Goal: Find specific page/section: Find specific page/section

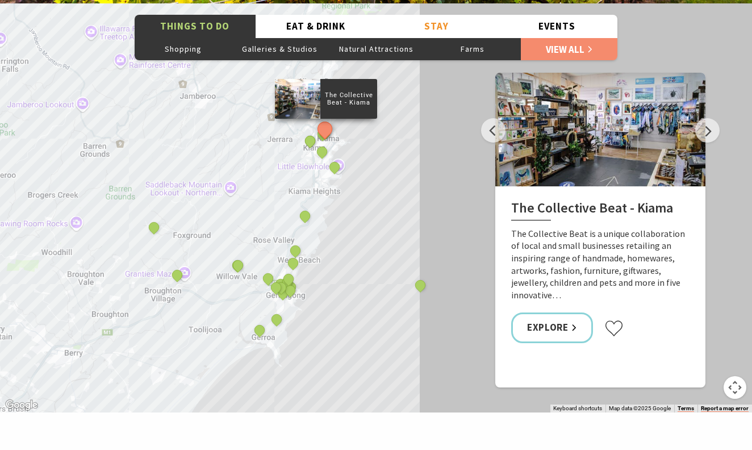
scroll to position [1965, 0]
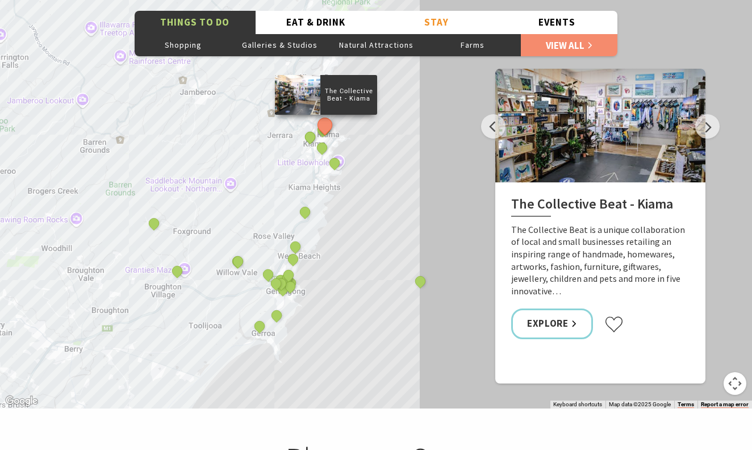
click at [343, 193] on div "The Collective Beat - [GEOGRAPHIC_DATA] [GEOGRAPHIC_DATA] [GEOGRAPHIC_DATA] [GE…" at bounding box center [376, 203] width 752 height 409
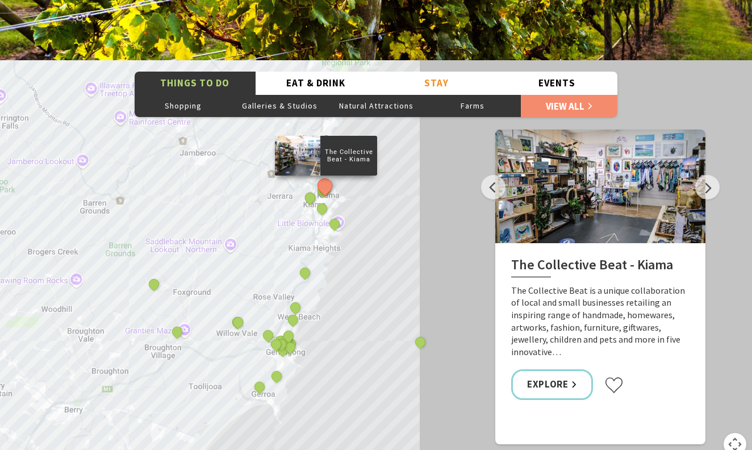
scroll to position [1904, 0]
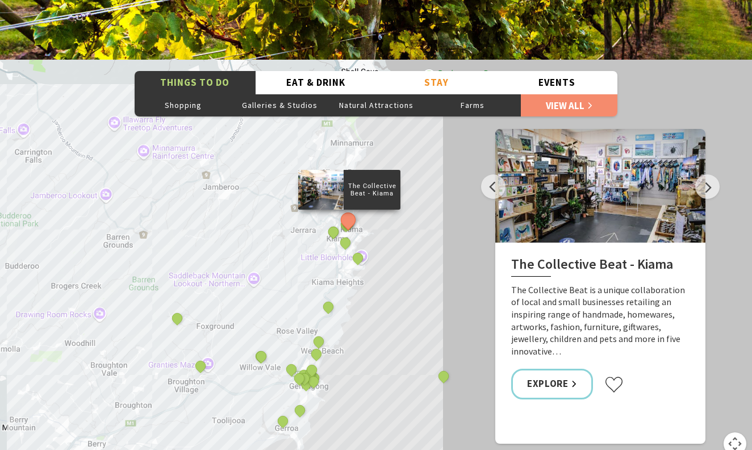
drag, startPoint x: 370, startPoint y: 298, endPoint x: 395, endPoint y: 332, distance: 42.7
click at [395, 332] on div "The Collective Beat - [GEOGRAPHIC_DATA] [GEOGRAPHIC_DATA] [GEOGRAPHIC_DATA] [GE…" at bounding box center [376, 264] width 752 height 409
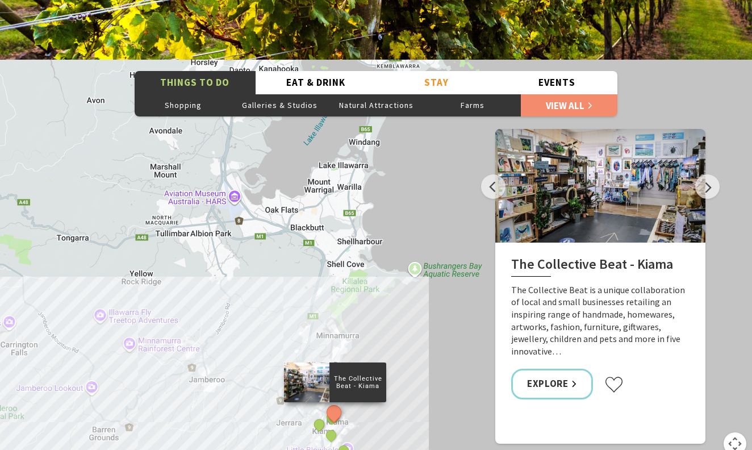
drag, startPoint x: 414, startPoint y: 198, endPoint x: 399, endPoint y: 391, distance: 193.7
click at [399, 391] on div "The Collective Beat - [GEOGRAPHIC_DATA] [GEOGRAPHIC_DATA] [GEOGRAPHIC_DATA] [GE…" at bounding box center [376, 264] width 752 height 409
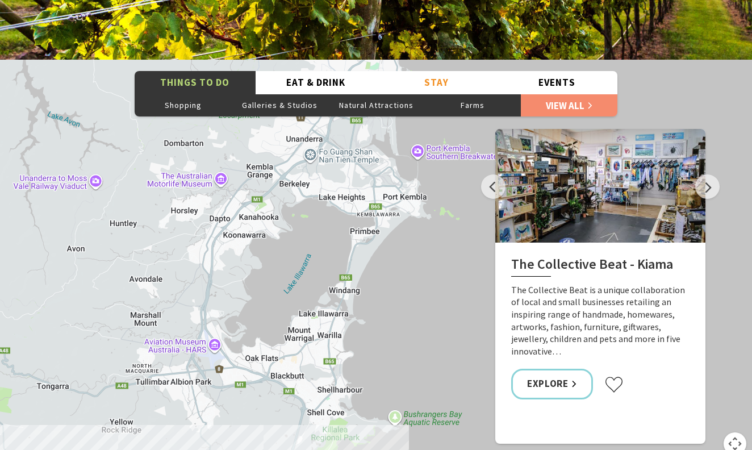
drag, startPoint x: 419, startPoint y: 194, endPoint x: 399, endPoint y: 343, distance: 149.7
click at [399, 343] on div "The Collective Beat - [GEOGRAPHIC_DATA] [GEOGRAPHIC_DATA] [GEOGRAPHIC_DATA] [GE…" at bounding box center [376, 264] width 752 height 409
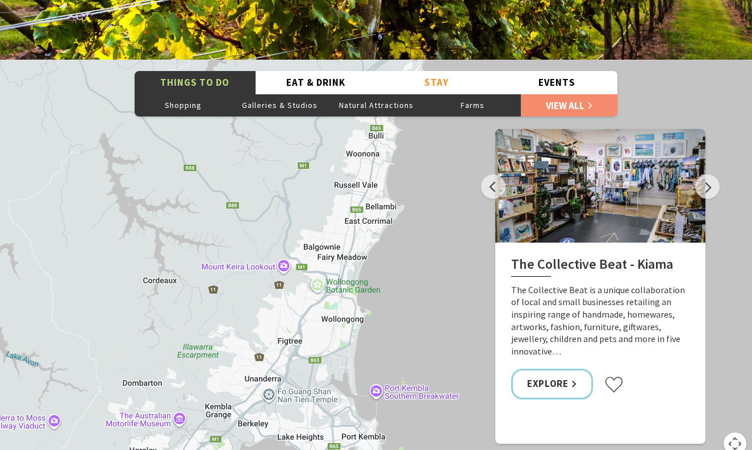
drag, startPoint x: 436, startPoint y: 157, endPoint x: 392, endPoint y: 395, distance: 241.6
click at [392, 396] on div "The Collective Beat - [GEOGRAPHIC_DATA] [GEOGRAPHIC_DATA] [GEOGRAPHIC_DATA] [GE…" at bounding box center [376, 264] width 752 height 409
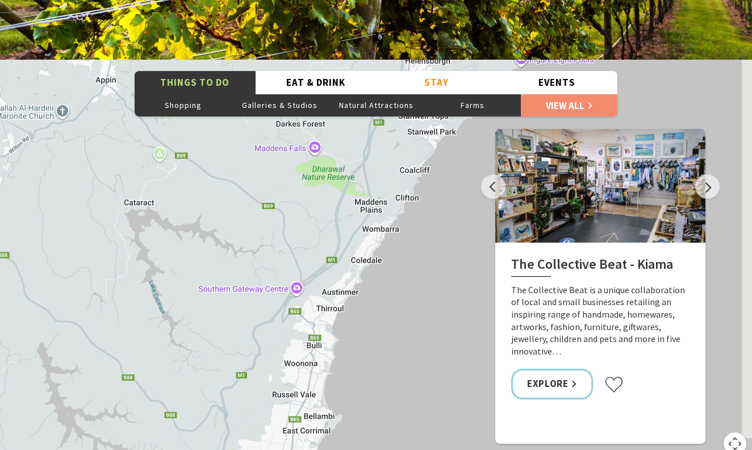
drag, startPoint x: 435, startPoint y: 213, endPoint x: 378, endPoint y: 430, distance: 224.3
click at [378, 431] on div "The Collective Beat - [GEOGRAPHIC_DATA] [GEOGRAPHIC_DATA] [GEOGRAPHIC_DATA] [GE…" at bounding box center [376, 264] width 752 height 409
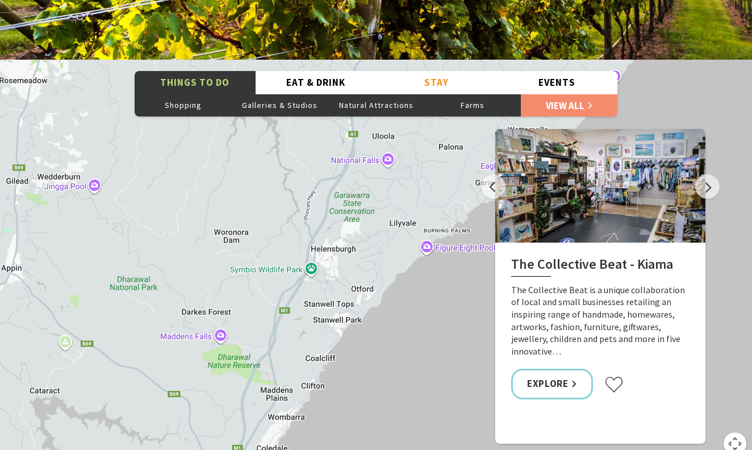
drag, startPoint x: 448, startPoint y: 212, endPoint x: 353, endPoint y: 399, distance: 209.4
click at [354, 400] on div "The Collective Beat - [GEOGRAPHIC_DATA] [GEOGRAPHIC_DATA] [GEOGRAPHIC_DATA] [GE…" at bounding box center [376, 264] width 752 height 409
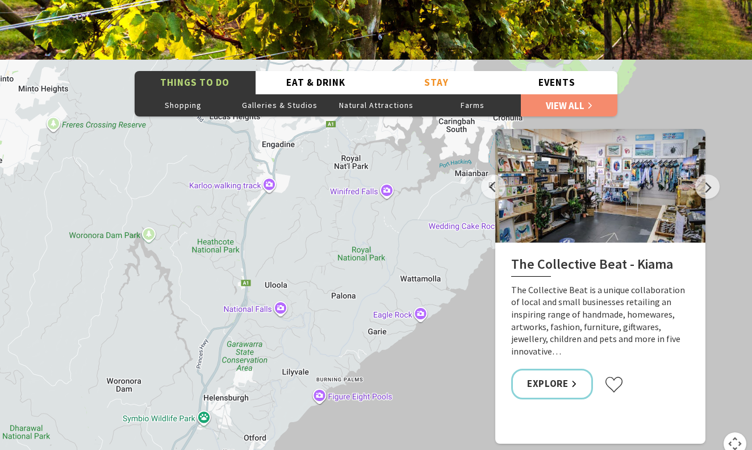
drag, startPoint x: 435, startPoint y: 252, endPoint x: 330, endPoint y: 404, distance: 185.3
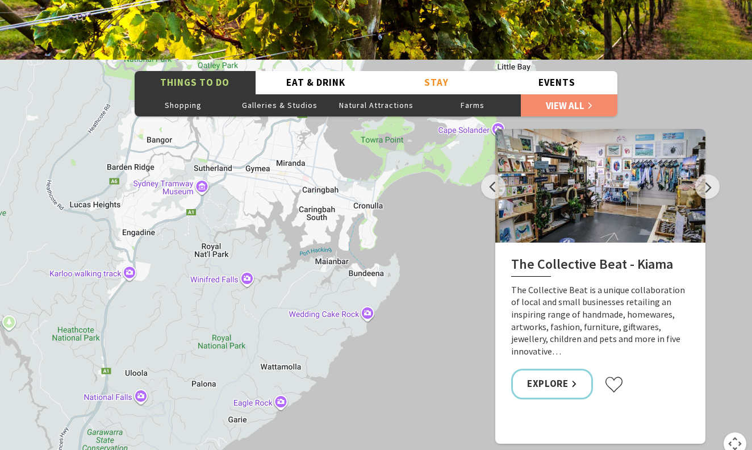
drag, startPoint x: 433, startPoint y: 358, endPoint x: 291, endPoint y: 447, distance: 166.9
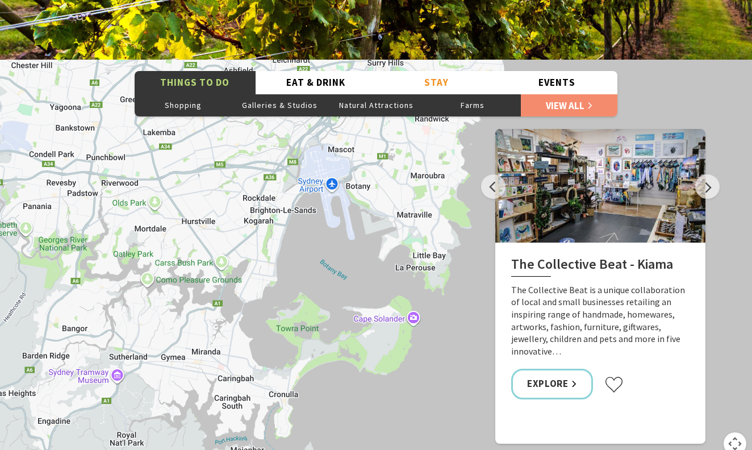
drag, startPoint x: 406, startPoint y: 299, endPoint x: 321, endPoint y: 487, distance: 205.9
click at [321, 449] on html "Skip to main content .fav-qpwo{stroke-linecap:round;stroke-linejoin:round;strok…" at bounding box center [376, 175] width 752 height 4159
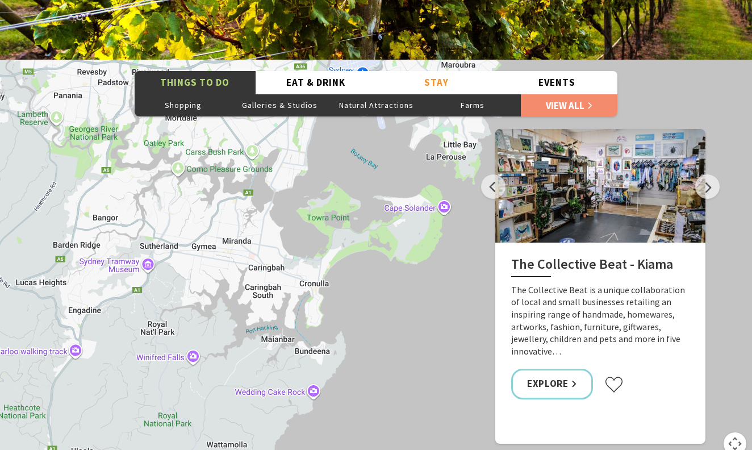
drag, startPoint x: 313, startPoint y: 375, endPoint x: 356, endPoint y: 242, distance: 139.6
click at [356, 242] on div "The Collective Beat - [GEOGRAPHIC_DATA] [GEOGRAPHIC_DATA] [GEOGRAPHIC_DATA] [GE…" at bounding box center [376, 264] width 752 height 409
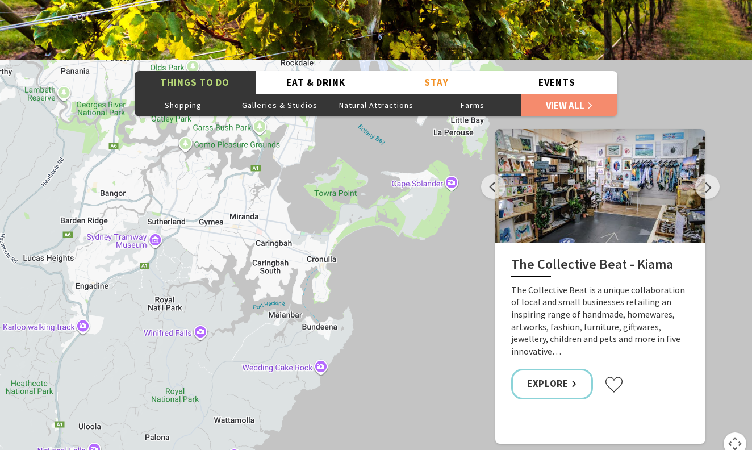
click at [365, 196] on div "The Collective Beat - [GEOGRAPHIC_DATA] [GEOGRAPHIC_DATA] [GEOGRAPHIC_DATA] [GE…" at bounding box center [376, 264] width 752 height 409
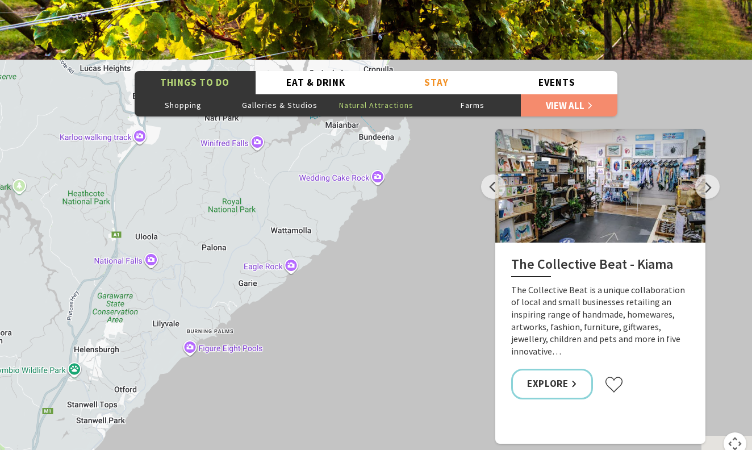
drag, startPoint x: 352, startPoint y: 286, endPoint x: 412, endPoint y: 88, distance: 206.7
click at [412, 88] on div "Things To Do Shopping Galleries & Studios Natural Attractions Farms View All Ea…" at bounding box center [376, 264] width 752 height 409
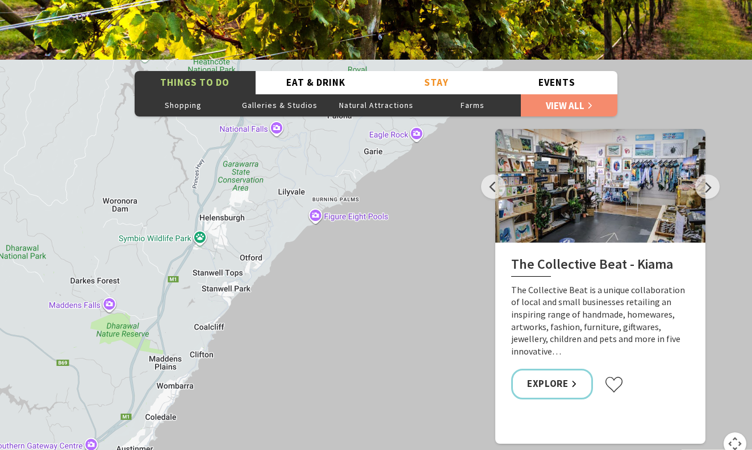
drag, startPoint x: 305, startPoint y: 281, endPoint x: 427, endPoint y: 151, distance: 178.4
click at [428, 152] on div "The Collective Beat - [GEOGRAPHIC_DATA] [GEOGRAPHIC_DATA] [GEOGRAPHIC_DATA] [GE…" at bounding box center [376, 264] width 752 height 409
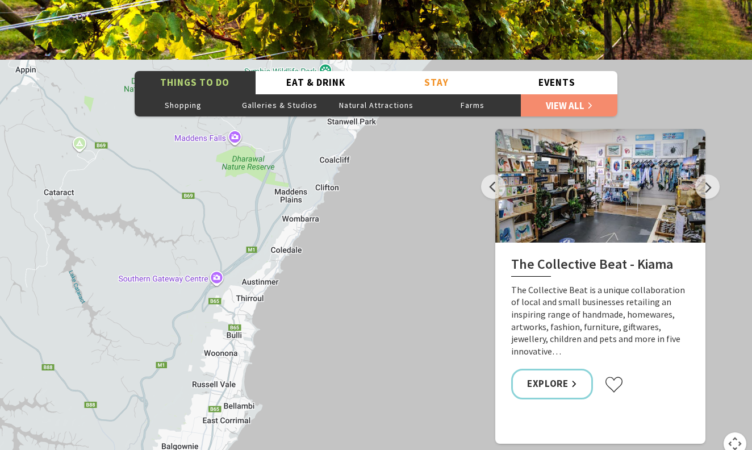
drag, startPoint x: 306, startPoint y: 305, endPoint x: 432, endPoint y: 139, distance: 208.7
click at [432, 140] on div "The Collective Beat - [GEOGRAPHIC_DATA] [GEOGRAPHIC_DATA] [GEOGRAPHIC_DATA] [GE…" at bounding box center [376, 264] width 752 height 409
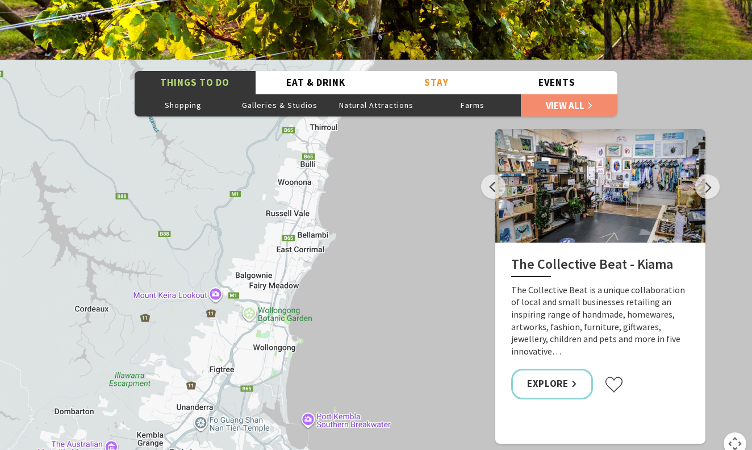
drag, startPoint x: 319, startPoint y: 349, endPoint x: 393, endPoint y: 178, distance: 186.3
click at [393, 179] on div "The Collective Beat - [GEOGRAPHIC_DATA] [GEOGRAPHIC_DATA] [GEOGRAPHIC_DATA] [GE…" at bounding box center [376, 264] width 752 height 409
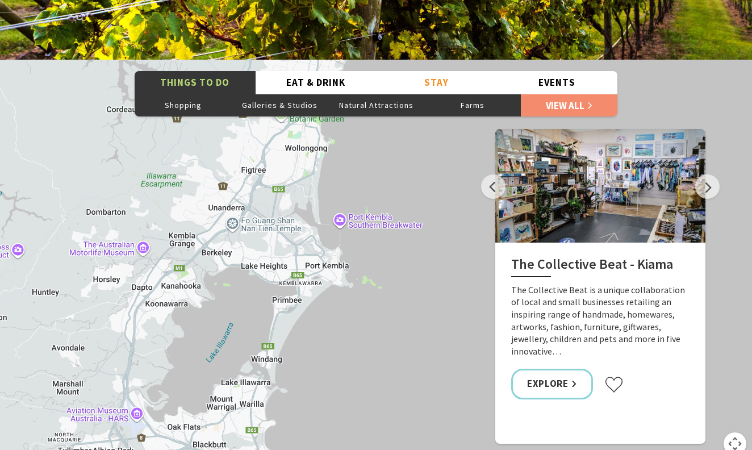
drag, startPoint x: 345, startPoint y: 372, endPoint x: 384, endPoint y: 177, distance: 198.2
click at [384, 177] on div "The Collective Beat - [GEOGRAPHIC_DATA] [GEOGRAPHIC_DATA] [GEOGRAPHIC_DATA] [GE…" at bounding box center [376, 264] width 752 height 409
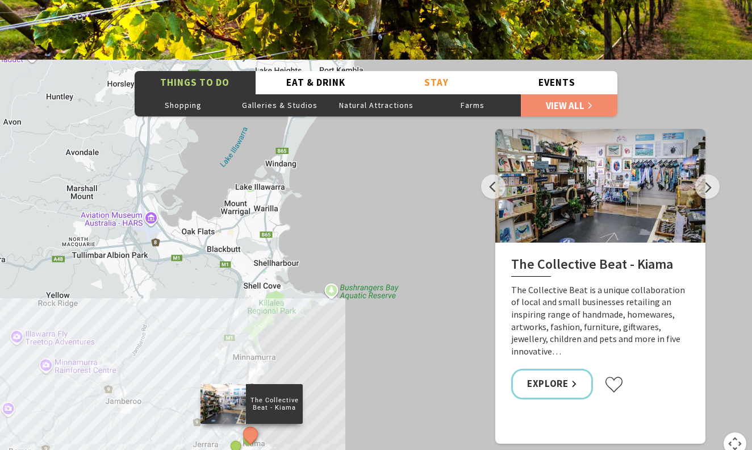
drag, startPoint x: 324, startPoint y: 381, endPoint x: 336, endPoint y: 185, distance: 196.4
click at [336, 185] on div "The Collective Beat - [GEOGRAPHIC_DATA] [GEOGRAPHIC_DATA] [GEOGRAPHIC_DATA] [GE…" at bounding box center [376, 264] width 752 height 409
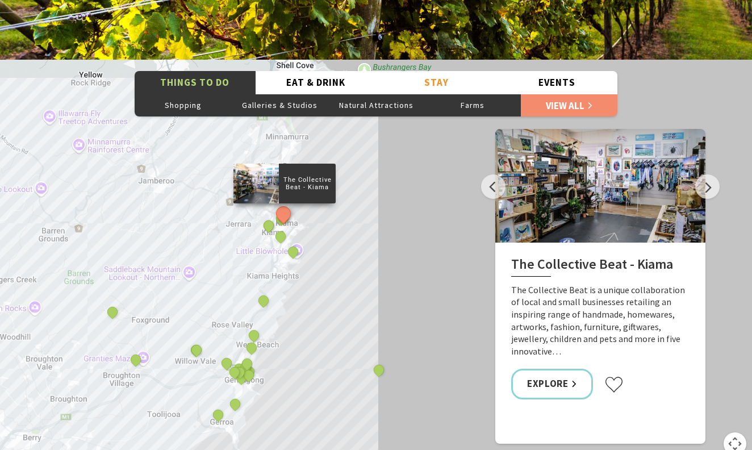
drag, startPoint x: 342, startPoint y: 390, endPoint x: 379, endPoint y: 156, distance: 237.0
click at [379, 156] on div "The Collective Beat - [GEOGRAPHIC_DATA] [GEOGRAPHIC_DATA] [GEOGRAPHIC_DATA] [GE…" at bounding box center [376, 264] width 752 height 409
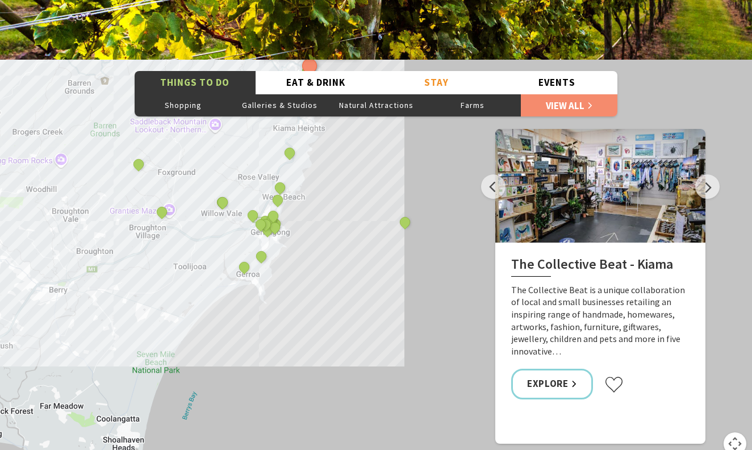
drag, startPoint x: 348, startPoint y: 340, endPoint x: 368, endPoint y: 226, distance: 116.0
click at [368, 227] on div "The Collective Beat - [GEOGRAPHIC_DATA] [GEOGRAPHIC_DATA] [GEOGRAPHIC_DATA] [GE…" at bounding box center [376, 264] width 752 height 409
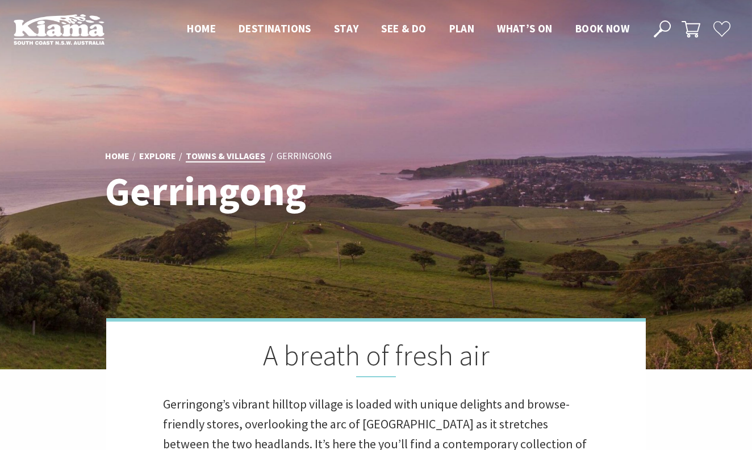
scroll to position [0, 0]
